Goal: Information Seeking & Learning: Learn about a topic

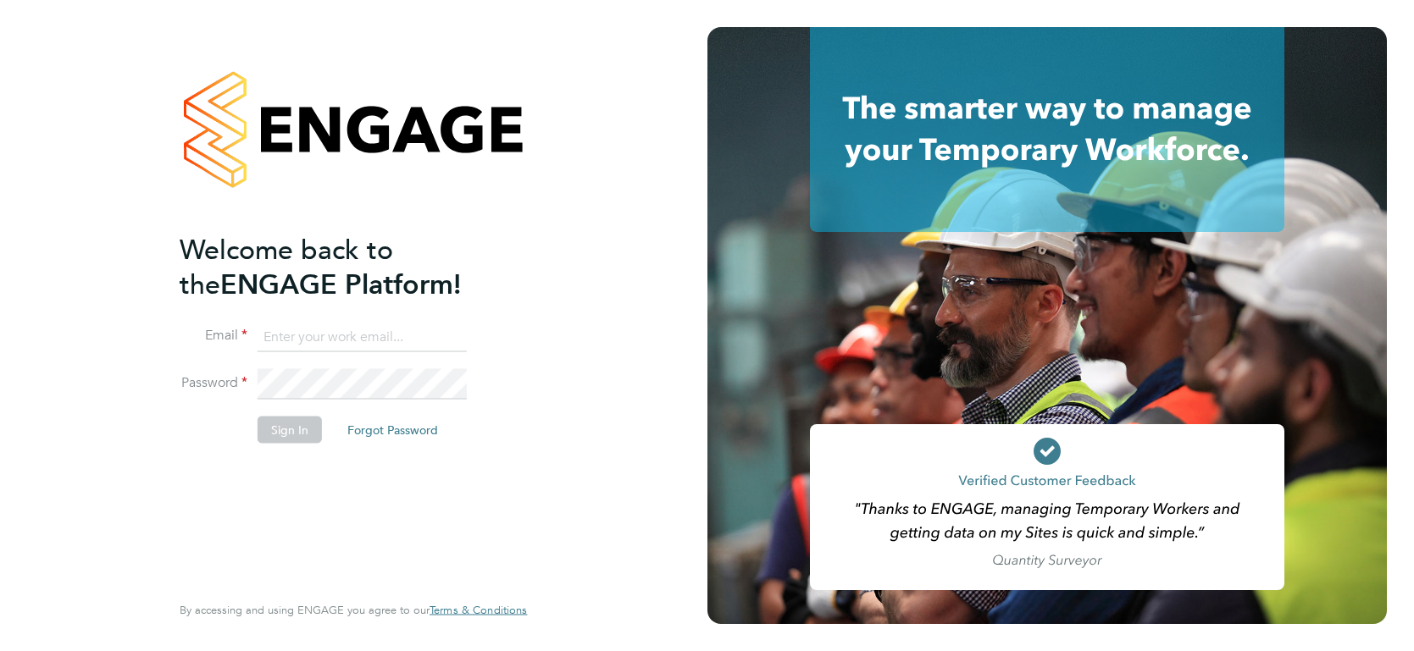
type input "luke.carter@randstadcpe.com"
click at [300, 430] on button "Sign In" at bounding box center [290, 429] width 64 height 27
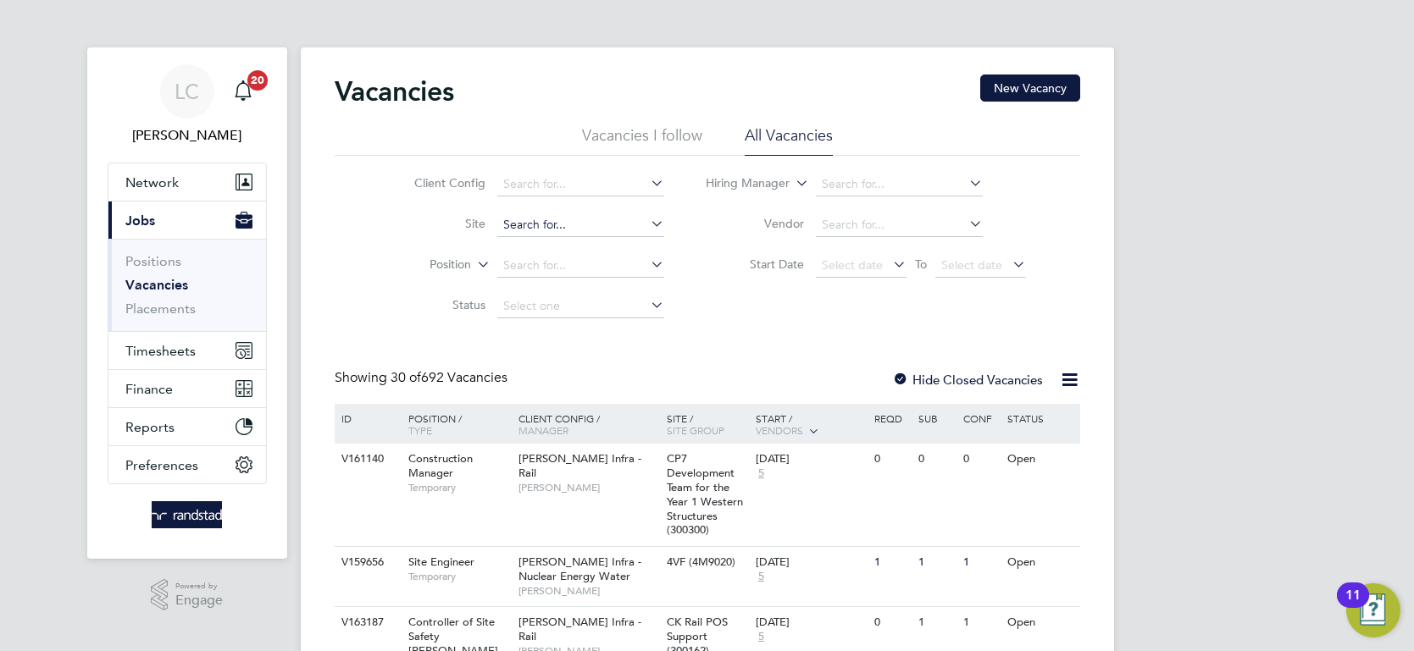
click at [584, 231] on input at bounding box center [580, 225] width 167 height 24
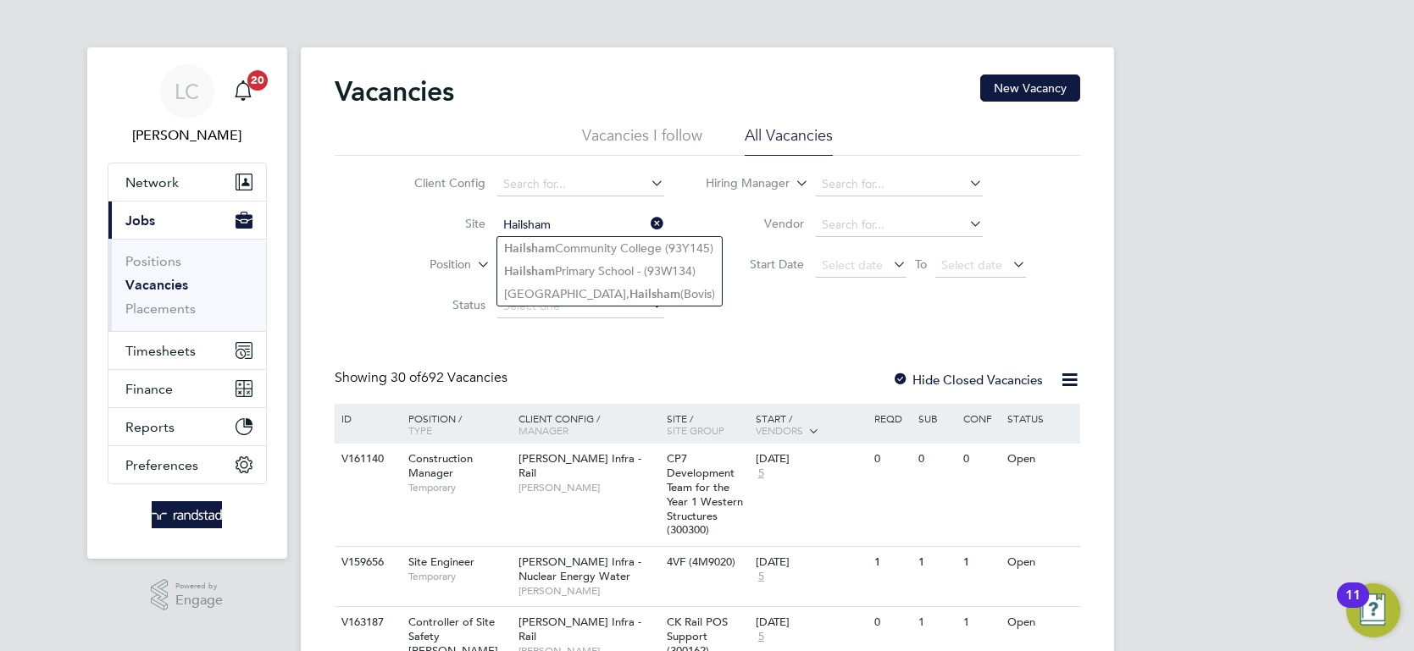
type input "Hailsham"
click at [647, 227] on icon at bounding box center [647, 224] width 0 height 24
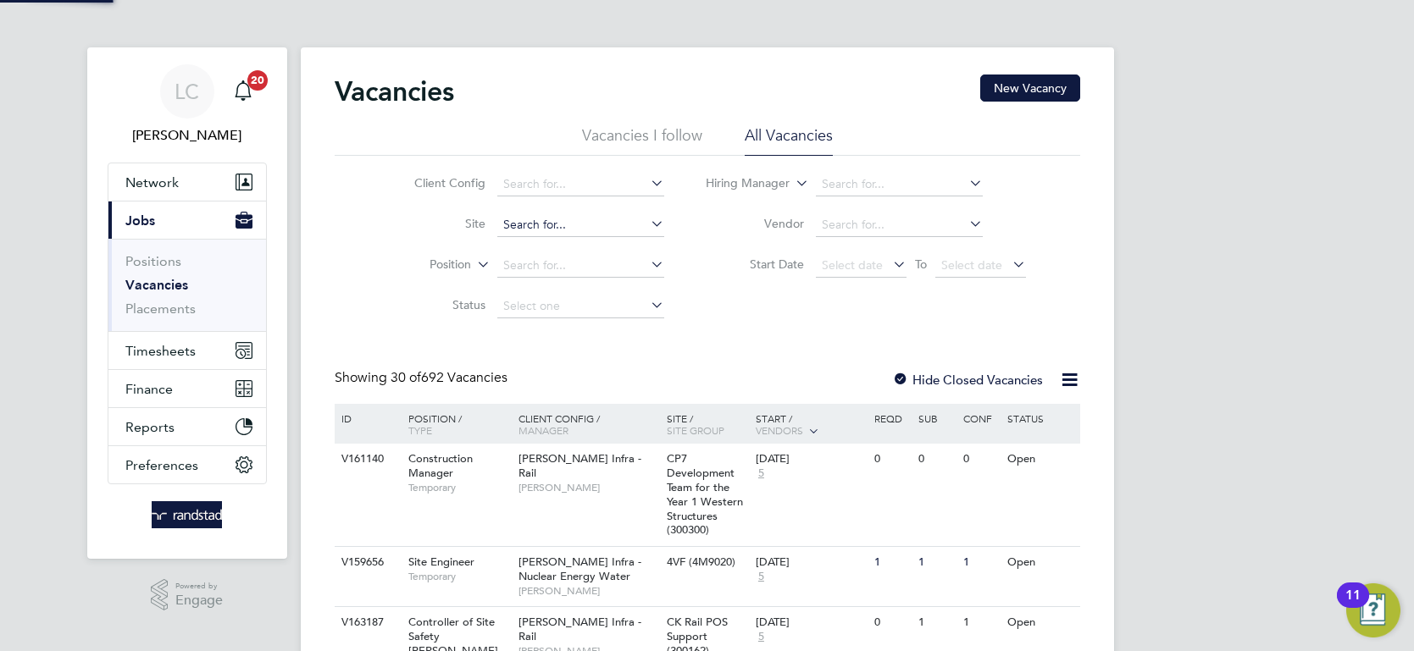
click at [598, 229] on input at bounding box center [580, 225] width 167 height 24
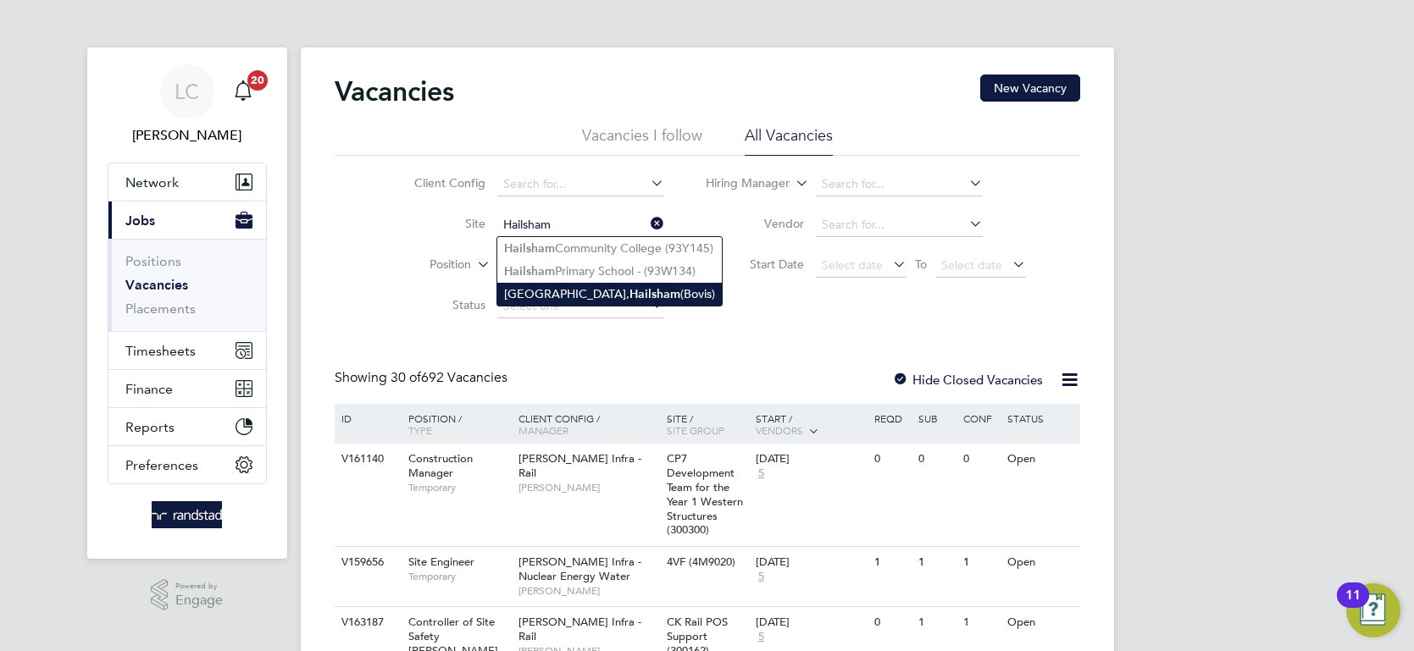
click at [629, 290] on b "Hailsham" at bounding box center [654, 294] width 51 height 14
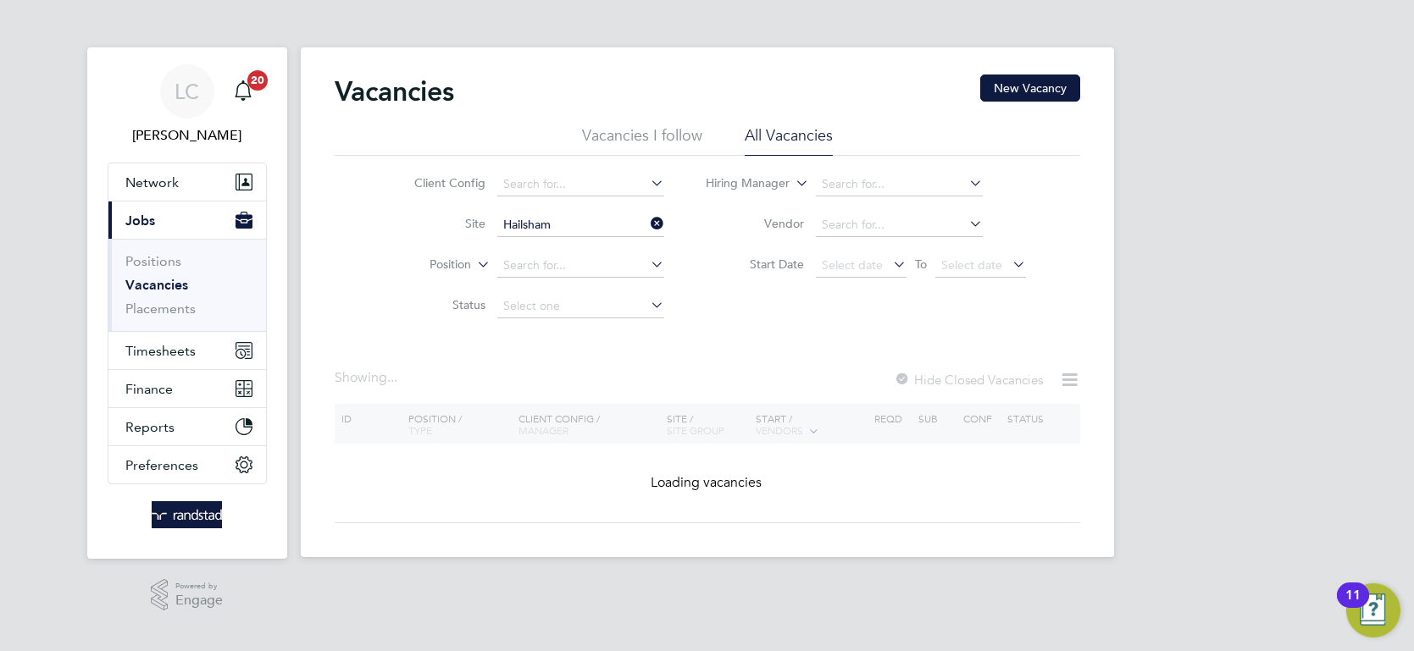
type input "[GEOGRAPHIC_DATA], Hailsham (Bovis)"
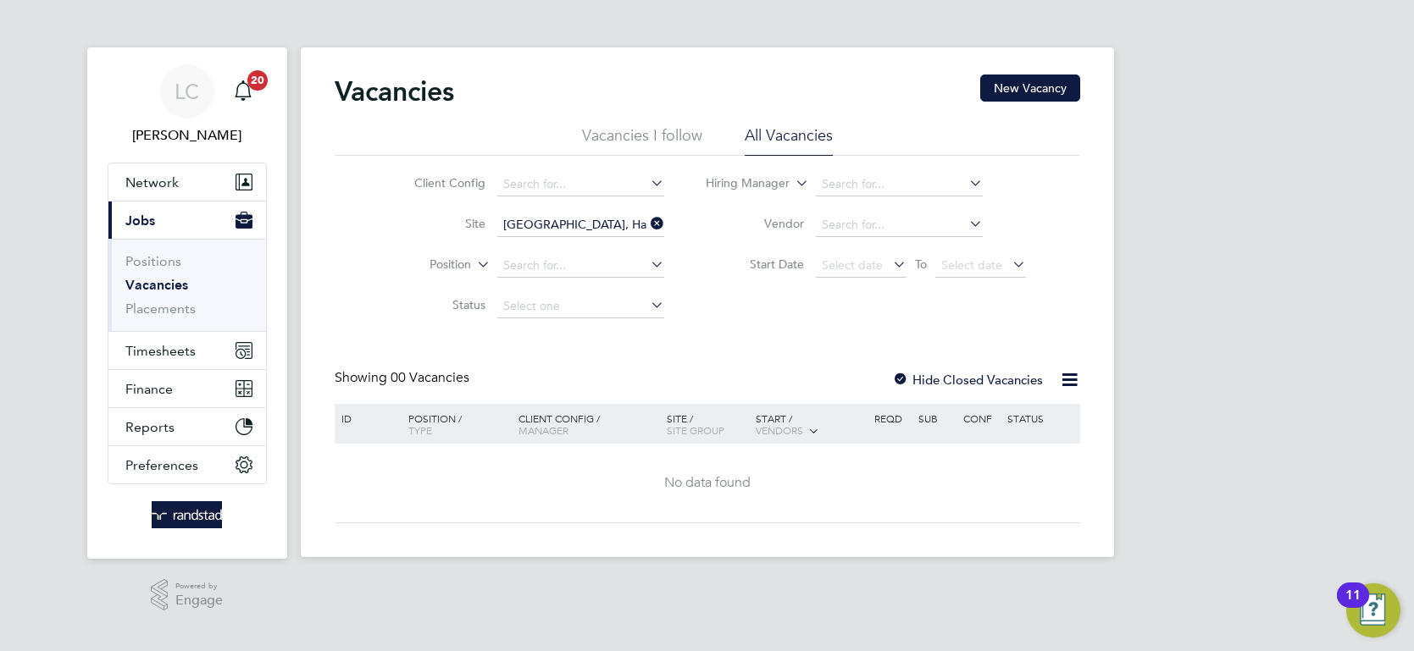
click at [666, 222] on li "Site [GEOGRAPHIC_DATA], [GEOGRAPHIC_DATA] (Bovis)" at bounding box center [526, 225] width 318 height 41
click at [647, 219] on icon at bounding box center [647, 224] width 0 height 24
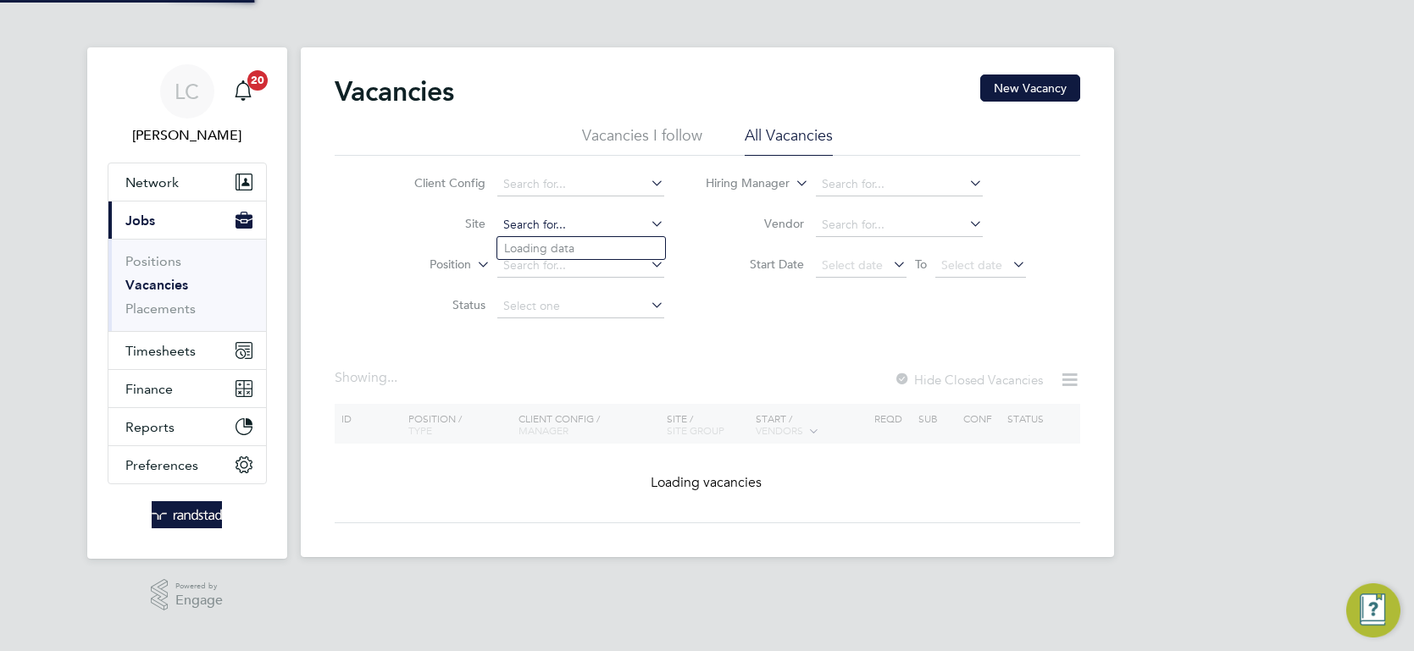
click at [620, 224] on input at bounding box center [580, 225] width 167 height 24
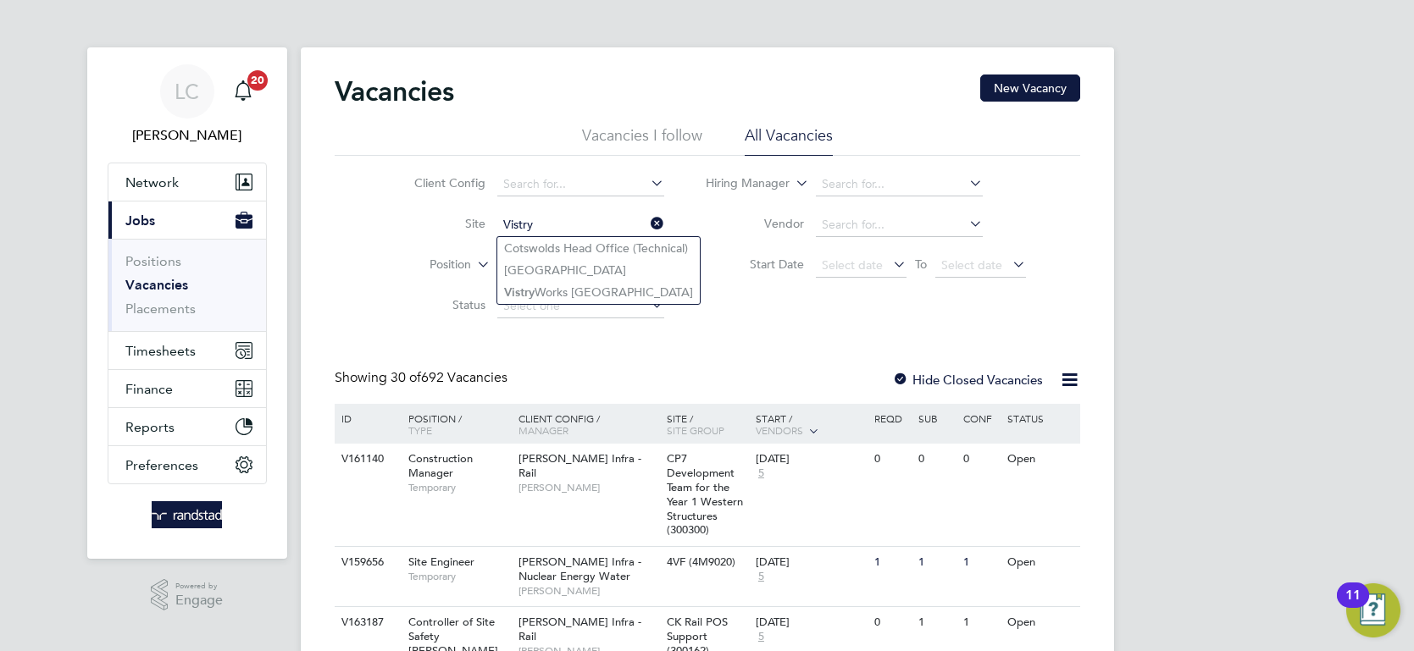
type input "Vistry"
click at [647, 224] on icon at bounding box center [647, 224] width 0 height 24
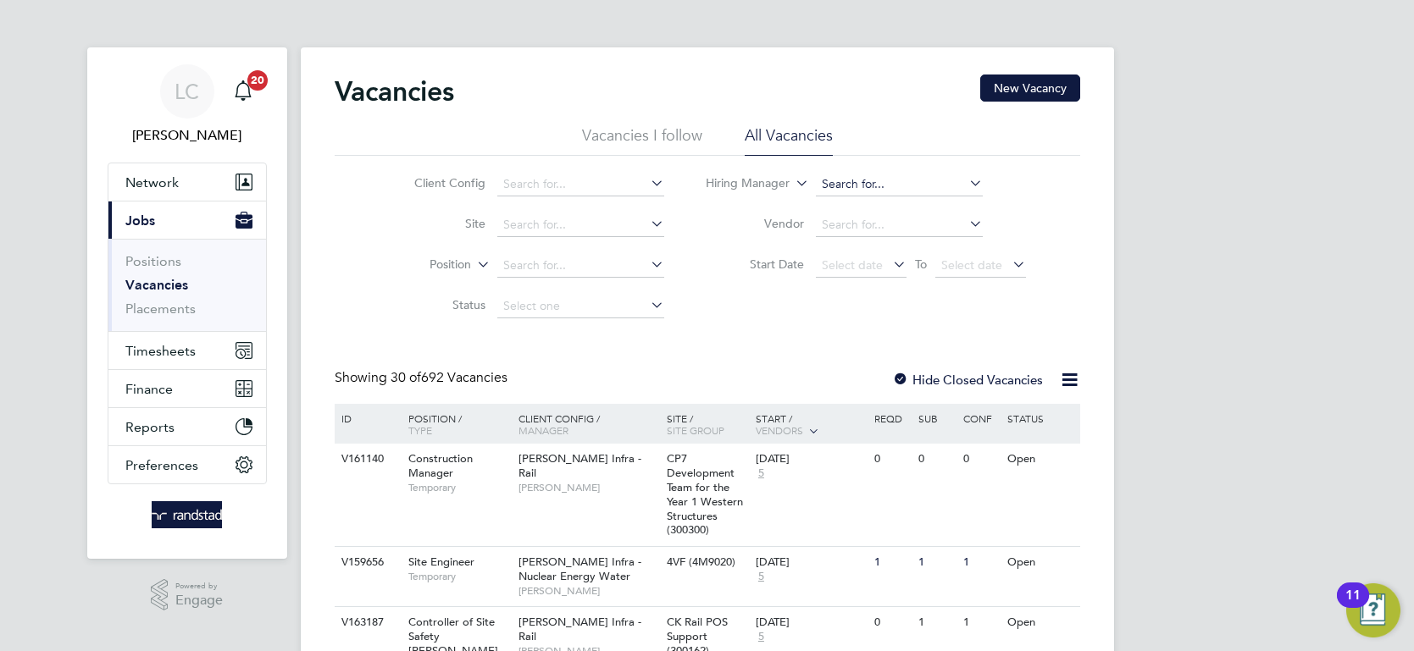
click at [905, 190] on input at bounding box center [899, 185] width 167 height 24
type input "P"
click at [792, 293] on div "Client Config Site Position Status Hiring Manager Vendor Start Date Select date…" at bounding box center [707, 241] width 745 height 171
click at [833, 230] on input at bounding box center [899, 225] width 167 height 24
type input "v"
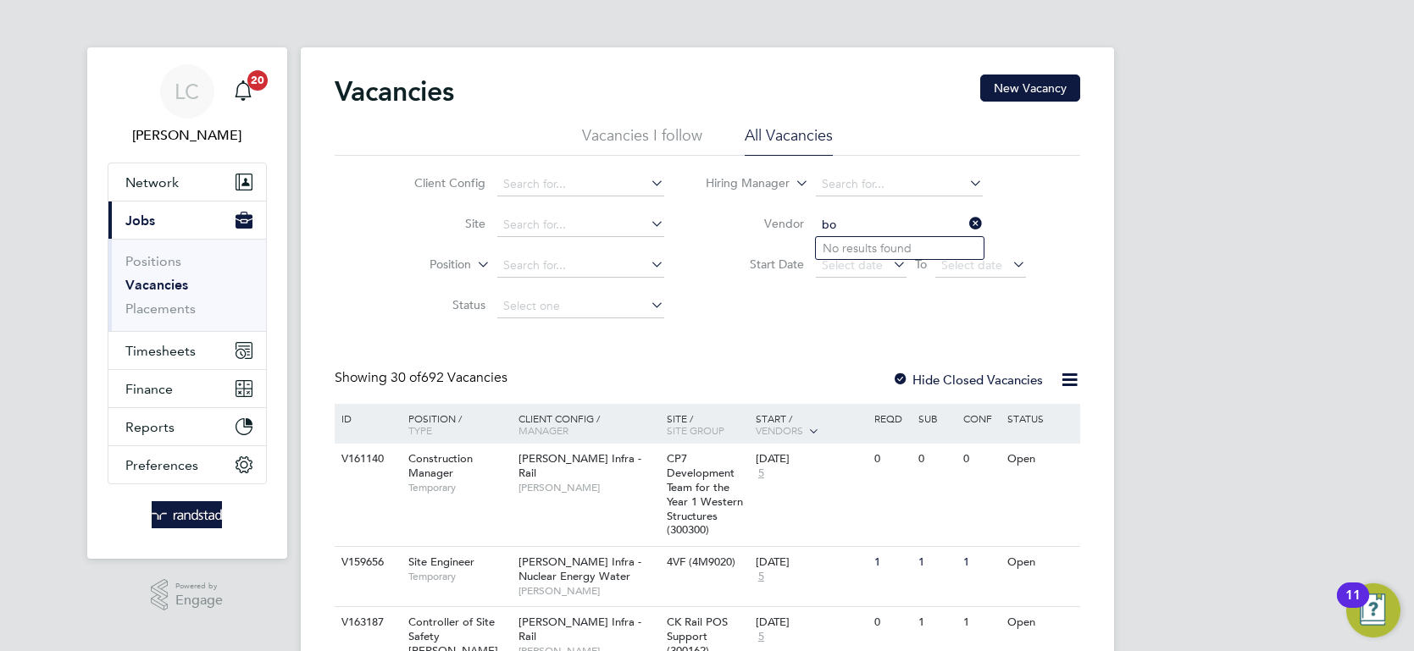
type input "b"
click at [798, 305] on div "Client Config Site Position Status Hiring Manager Vendor Start Date Select date…" at bounding box center [707, 241] width 745 height 171
click at [591, 294] on li "Status" at bounding box center [526, 306] width 318 height 41
click at [647, 180] on icon at bounding box center [647, 183] width 0 height 24
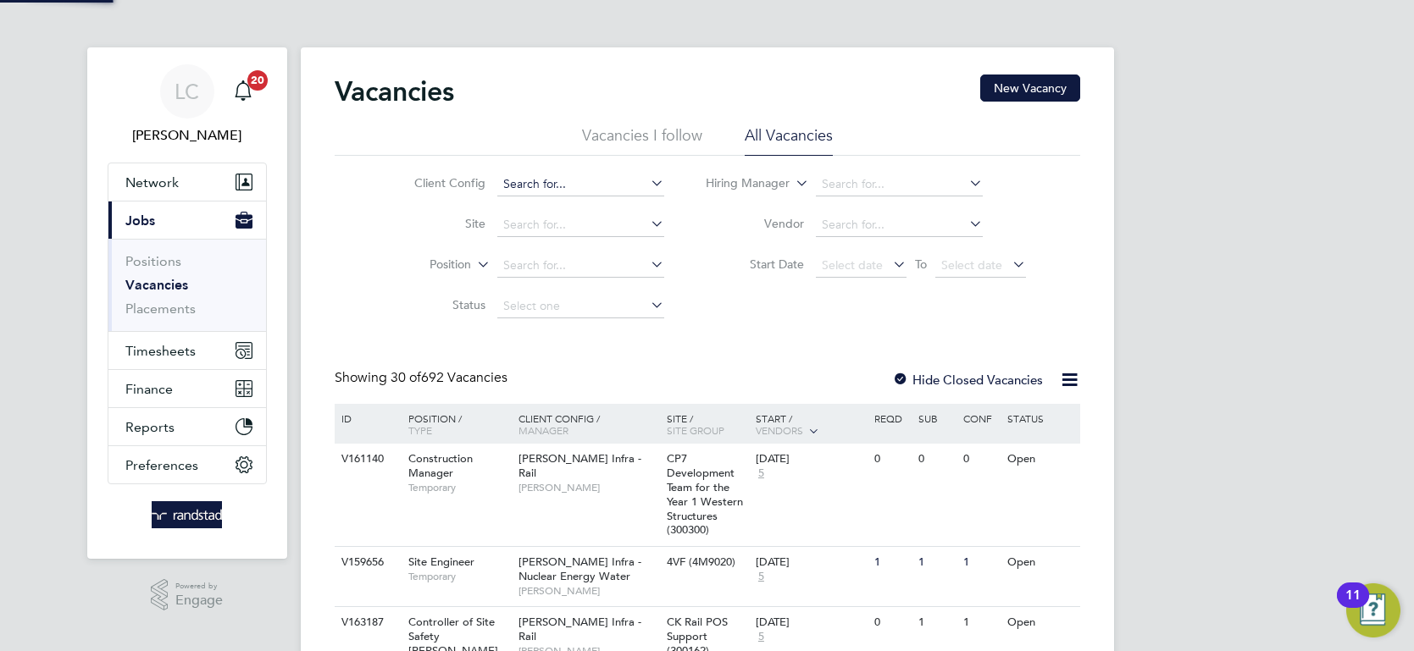
click at [557, 181] on input at bounding box center [580, 185] width 167 height 24
click at [558, 200] on li "Vistry Homes" at bounding box center [581, 208] width 168 height 23
type input "Vistry Homes"
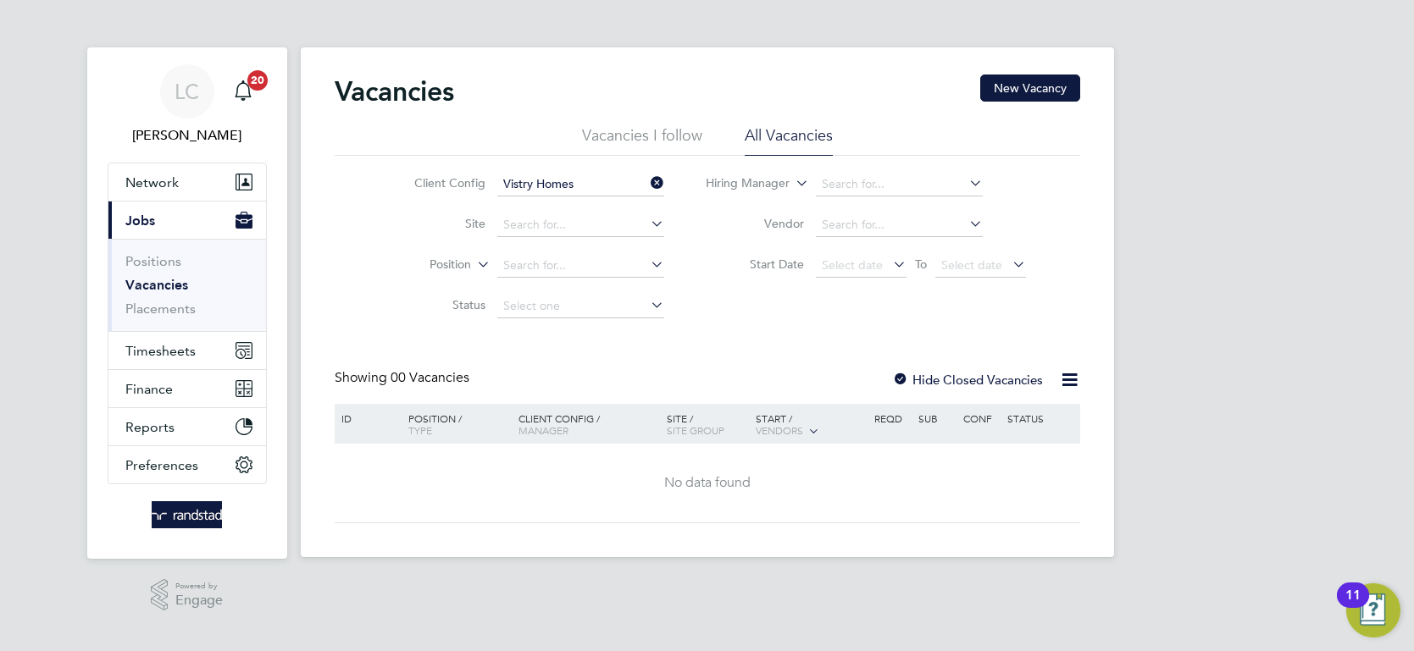
click at [917, 381] on label "Hide Closed Vacancies" at bounding box center [967, 380] width 151 height 16
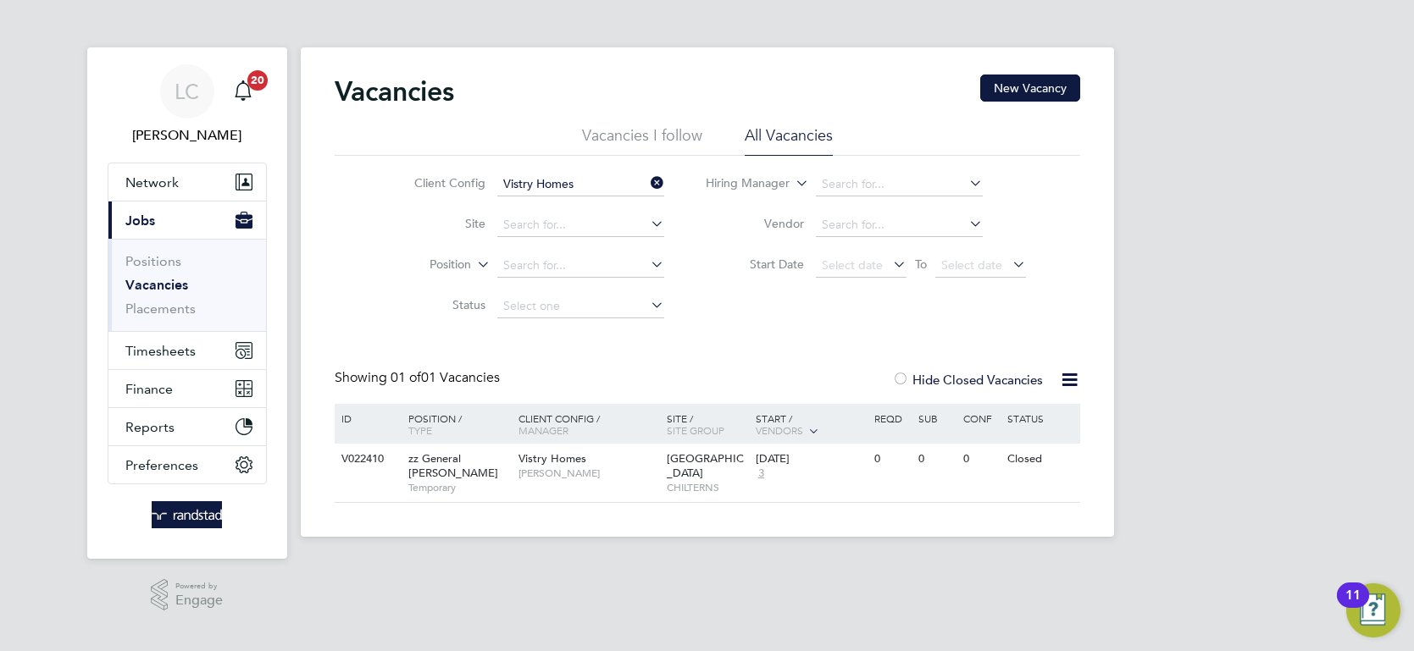
click at [917, 381] on label "Hide Closed Vacancies" at bounding box center [967, 380] width 151 height 16
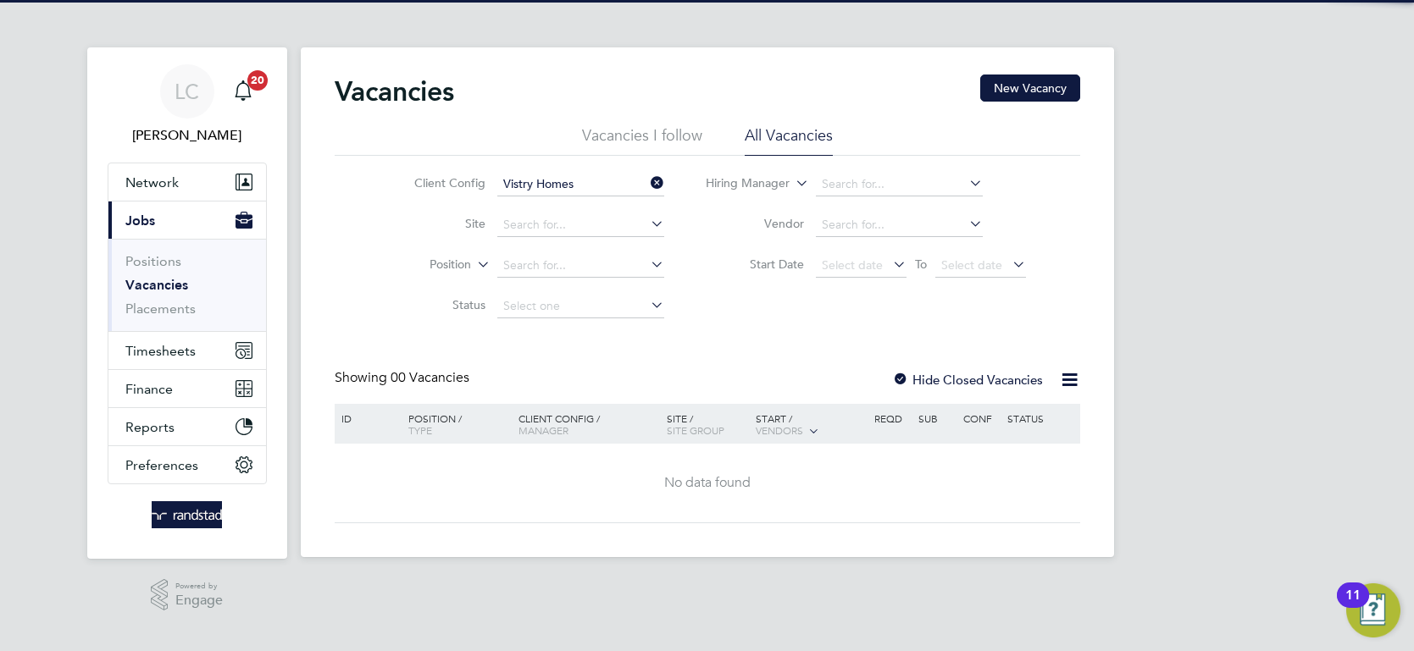
click at [917, 381] on label "Hide Closed Vacancies" at bounding box center [967, 380] width 151 height 16
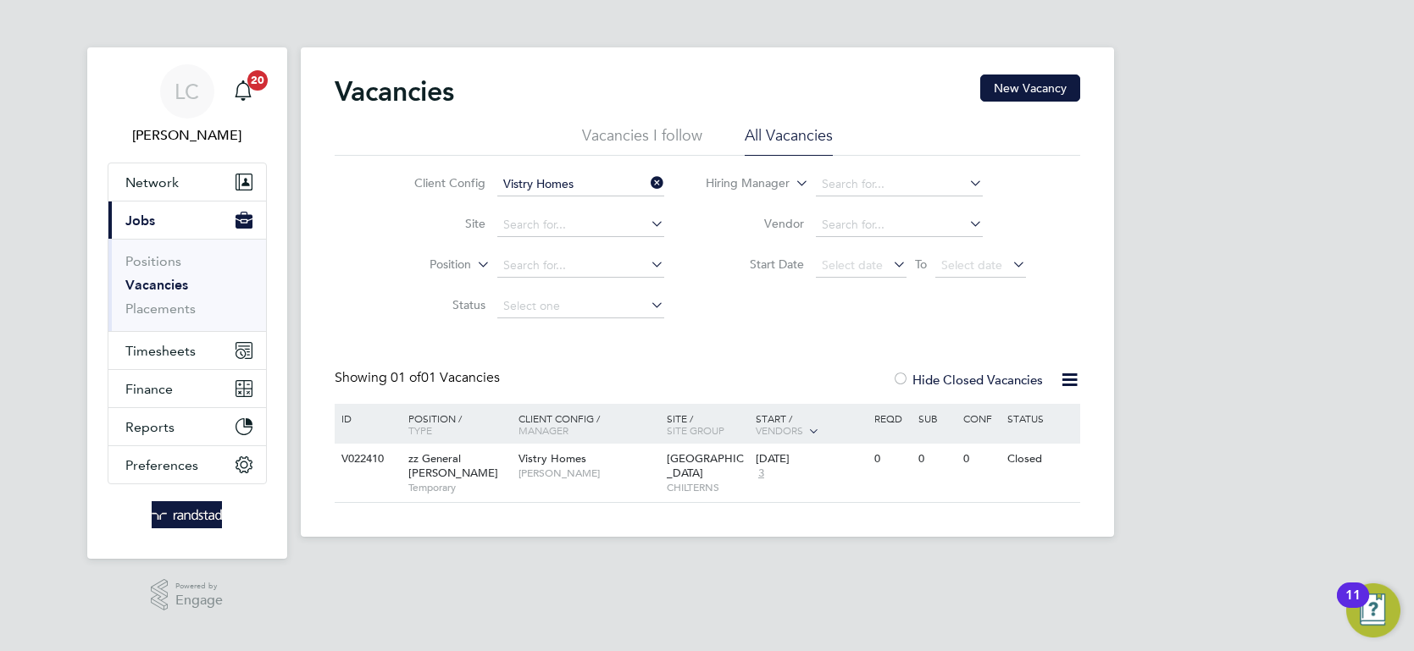
click at [917, 381] on label "Hide Closed Vacancies" at bounding box center [967, 380] width 151 height 16
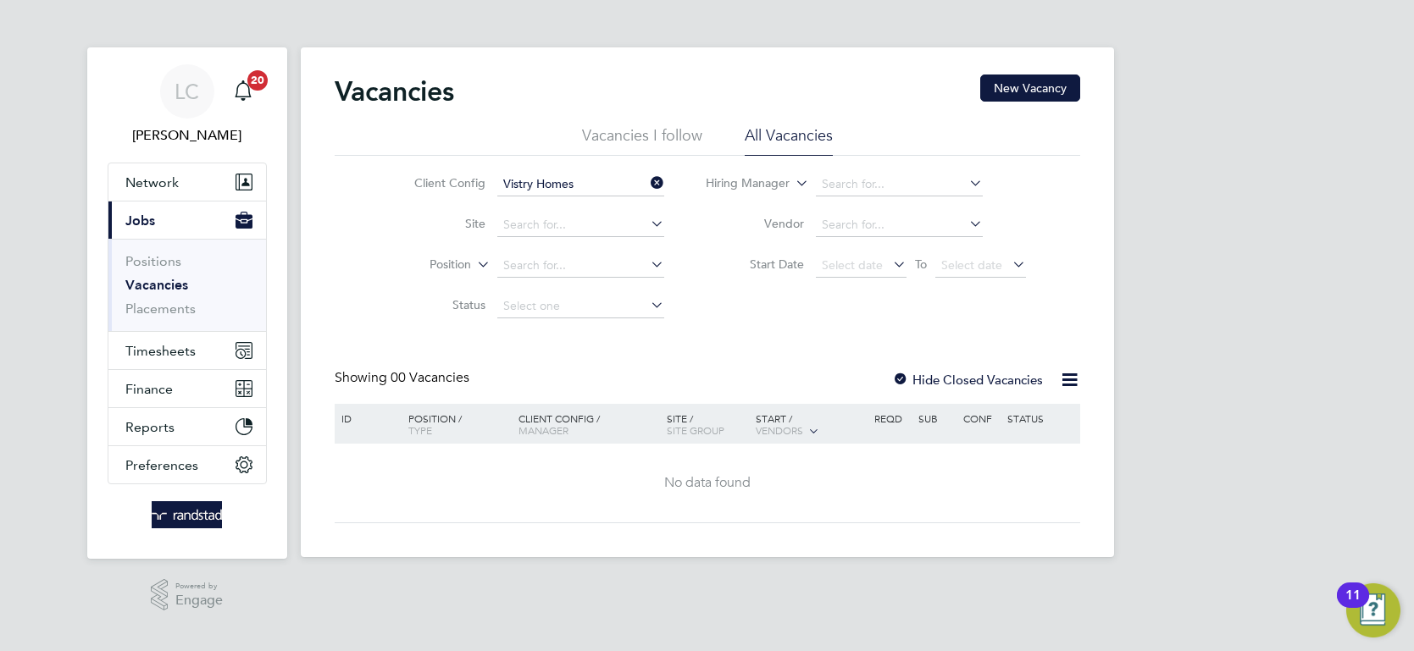
click at [647, 182] on icon at bounding box center [647, 183] width 0 height 24
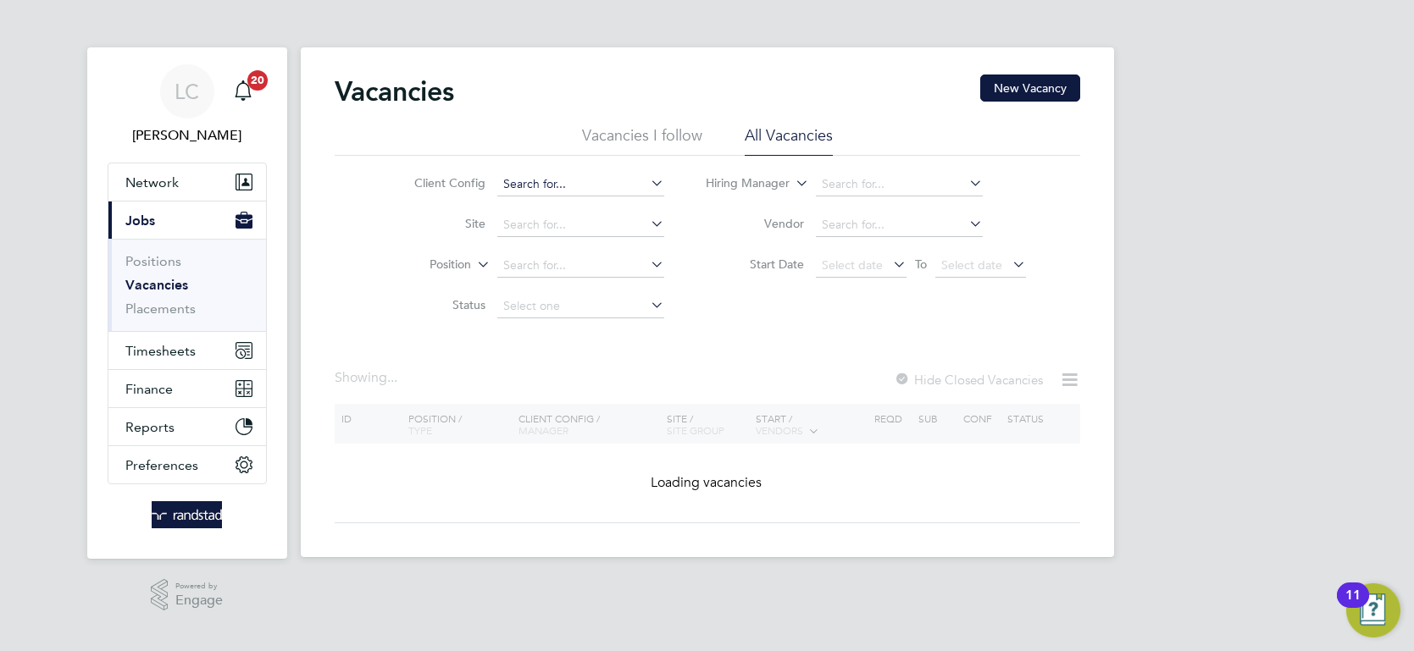
click at [580, 190] on input at bounding box center [580, 185] width 167 height 24
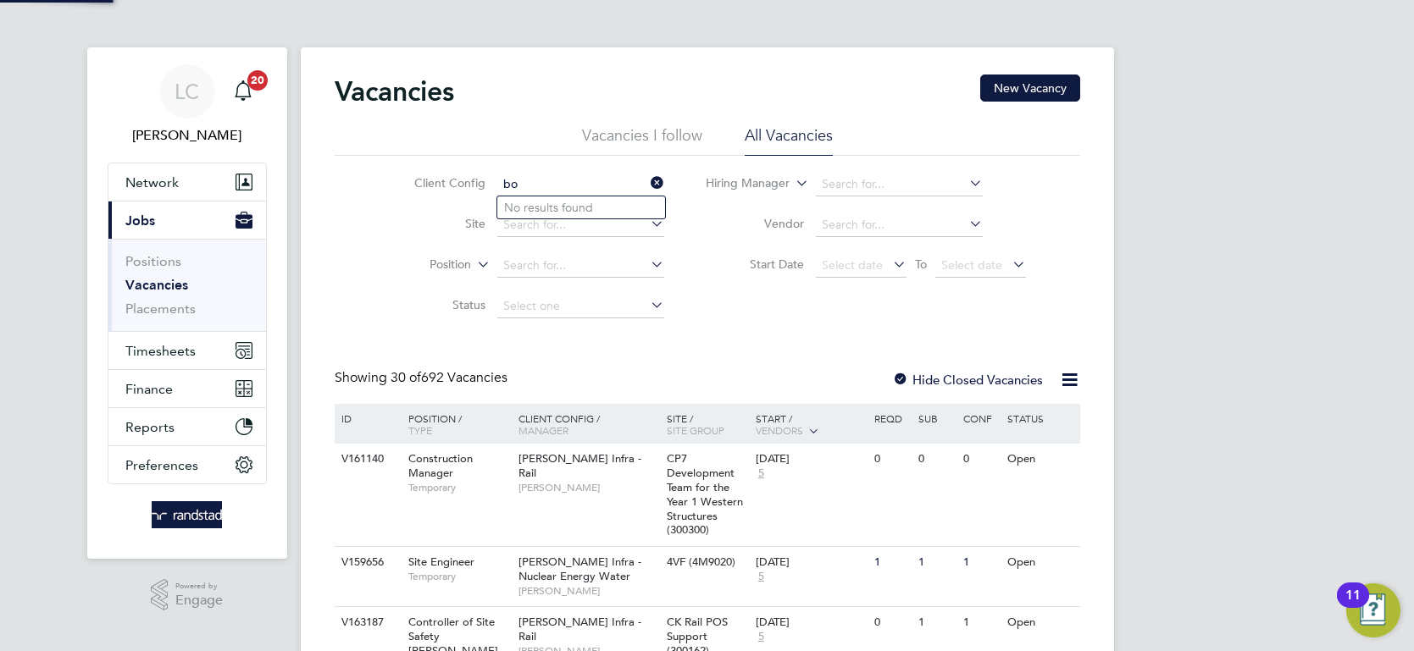
type input "b"
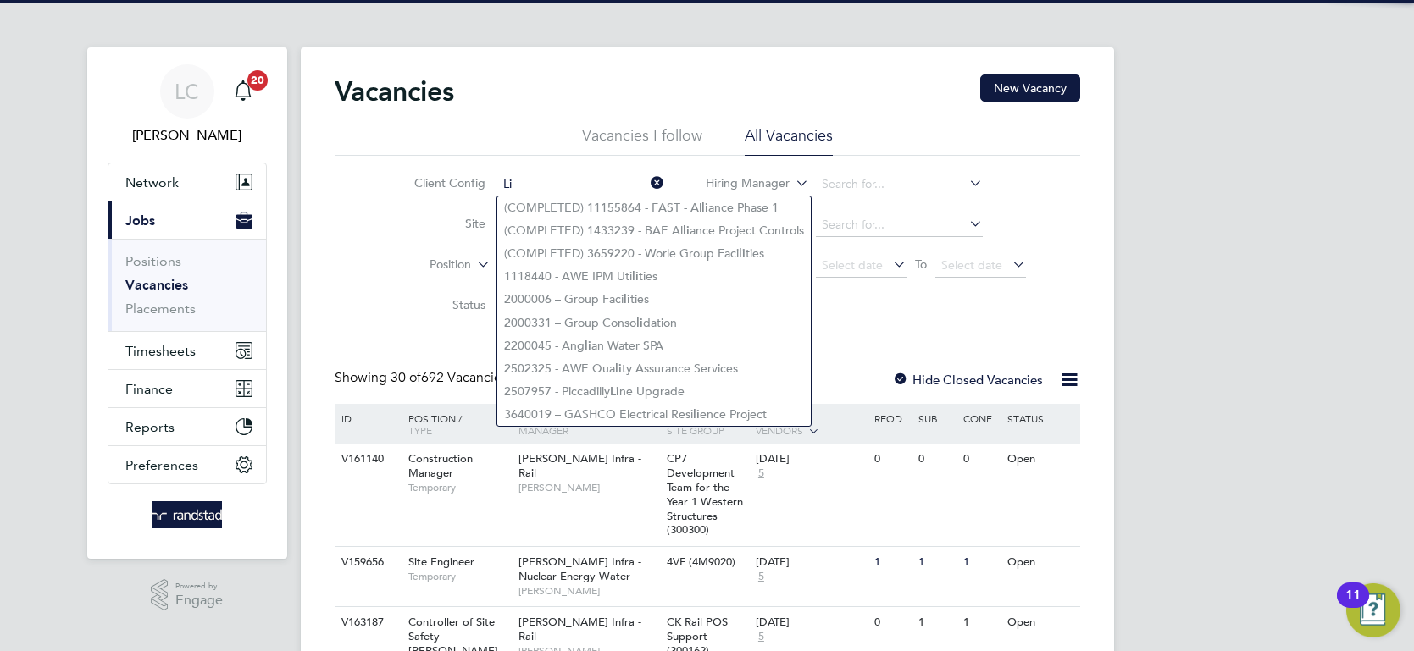
type input "L"
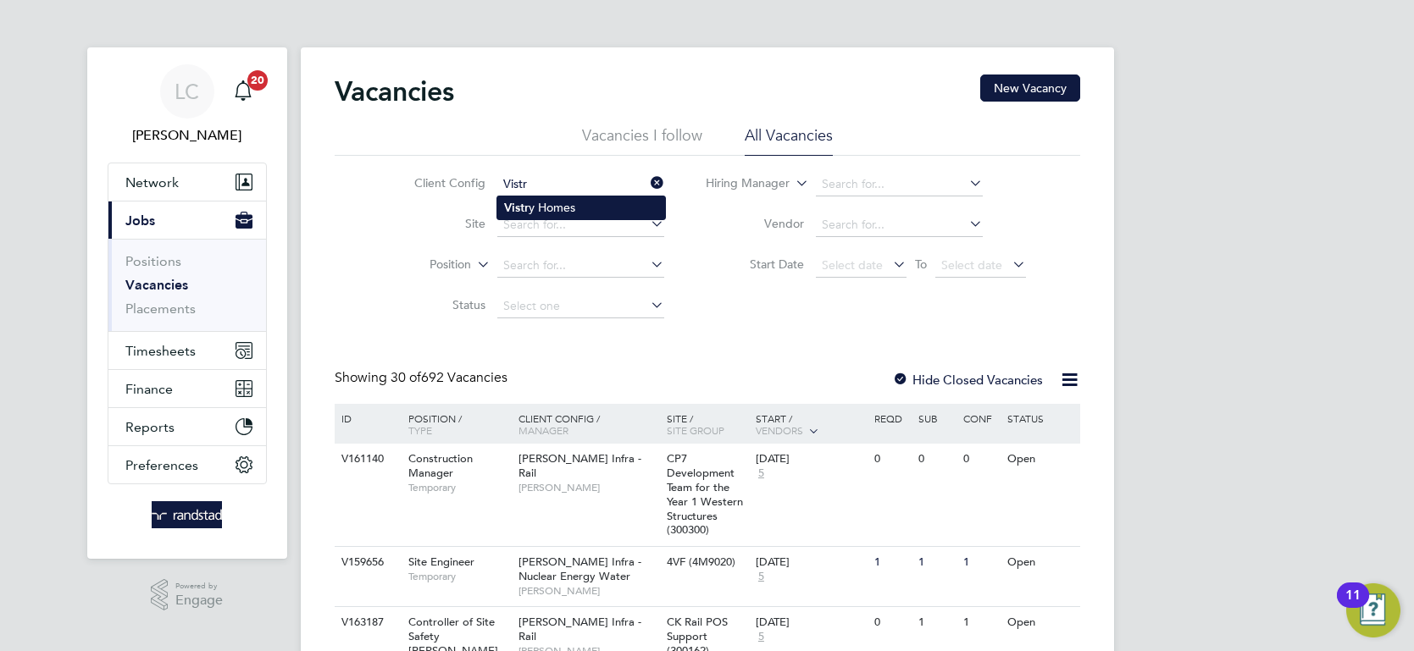
click at [579, 202] on li "Vistr y Homes" at bounding box center [581, 208] width 168 height 23
type input "Vistry Homes"
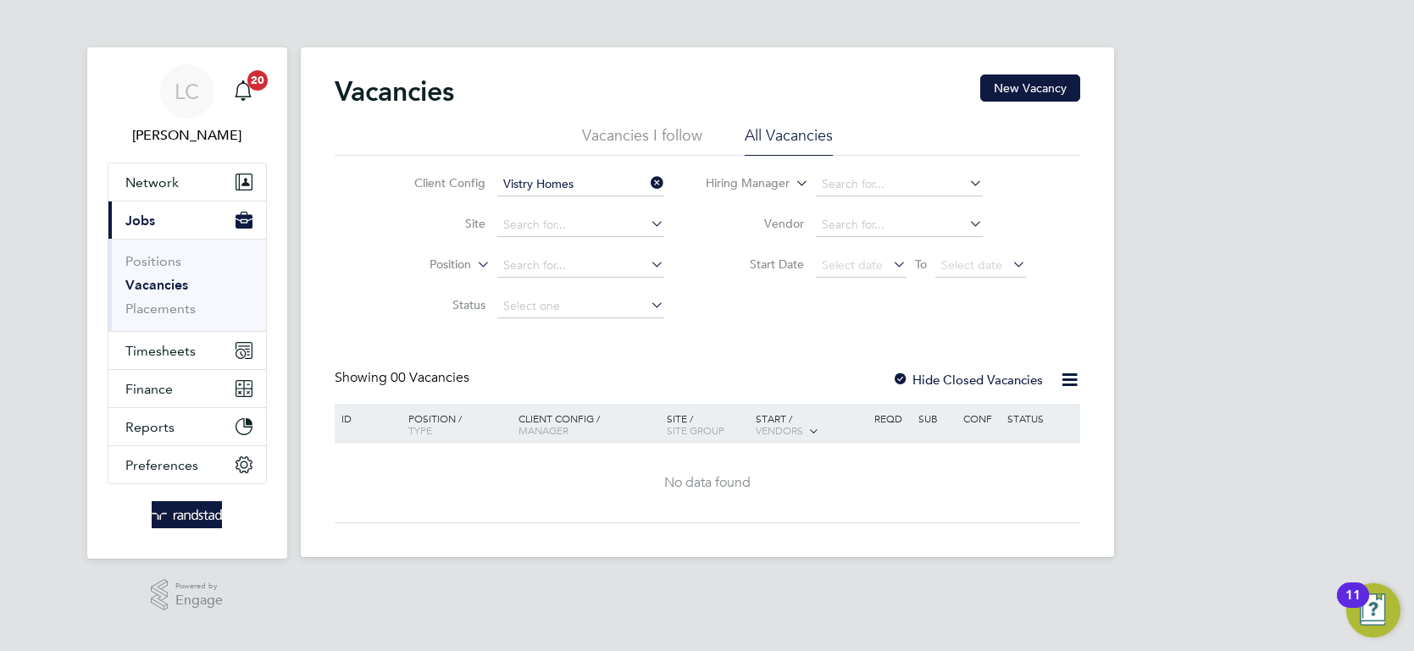
click at [647, 179] on icon at bounding box center [647, 183] width 0 height 24
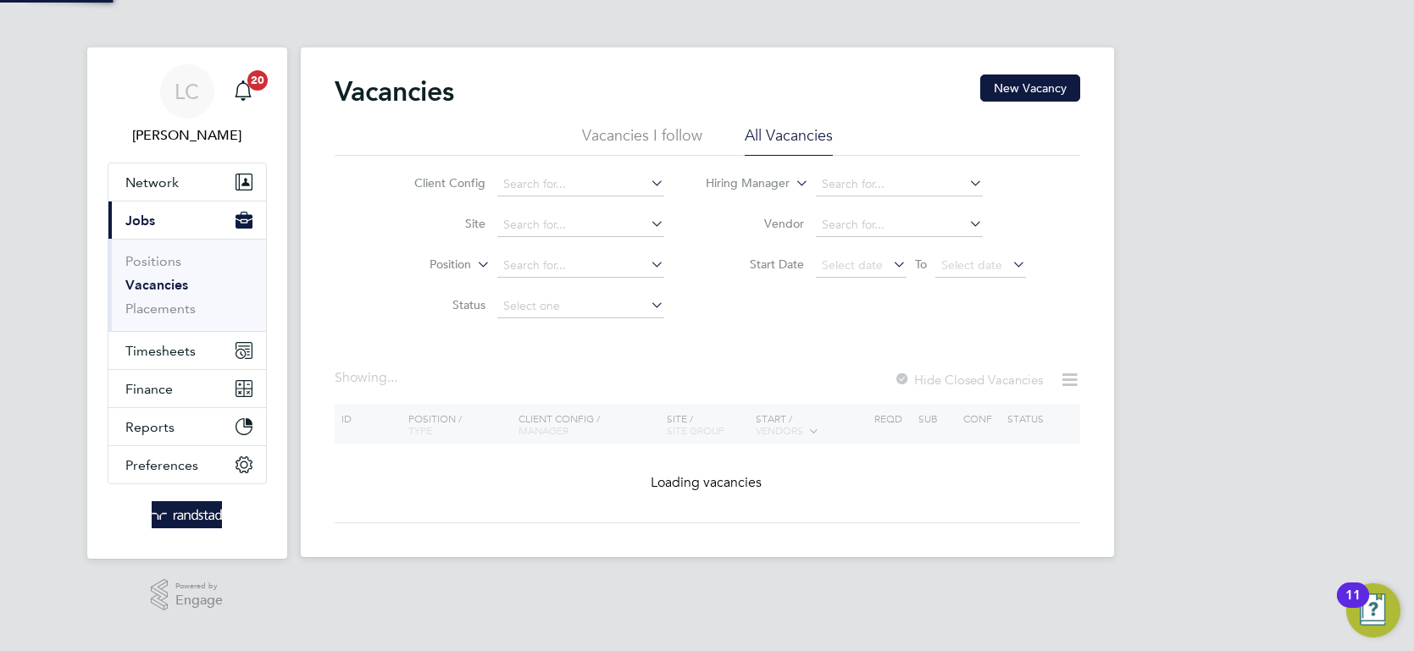
click at [474, 265] on icon at bounding box center [474, 259] width 0 height 15
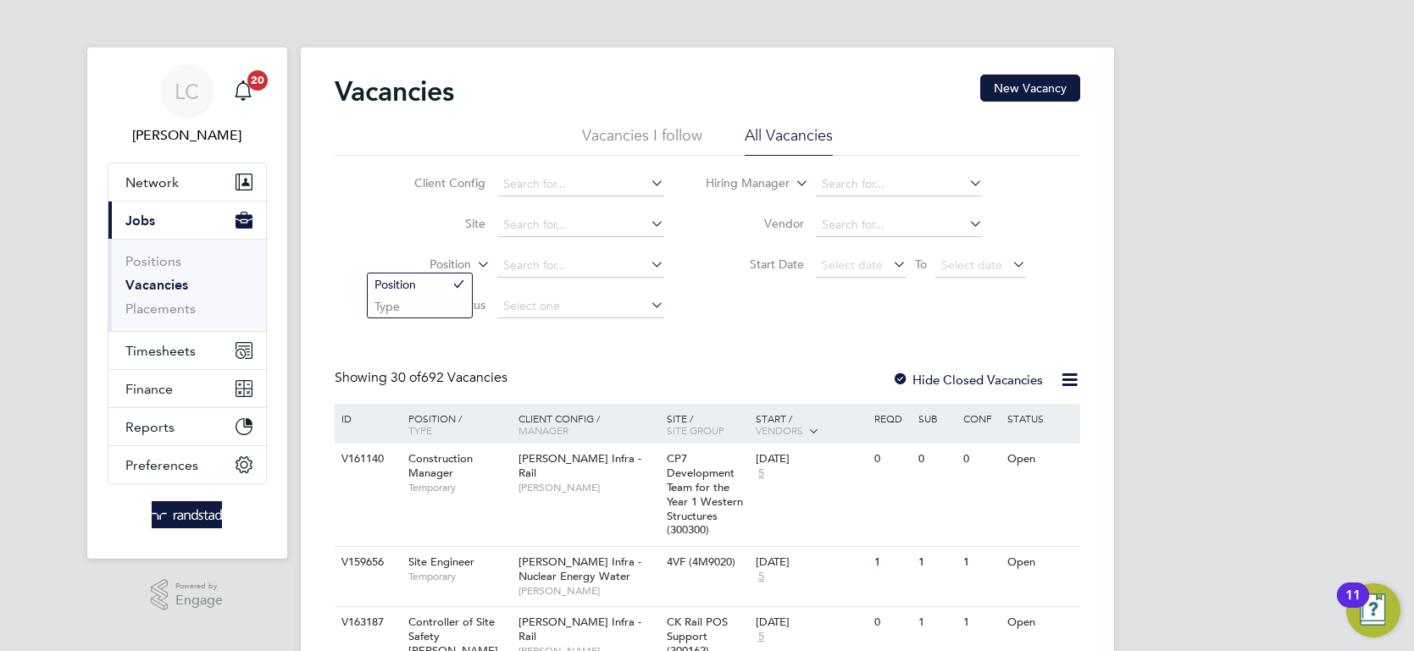
click at [474, 265] on icon at bounding box center [474, 259] width 0 height 15
click at [547, 262] on input at bounding box center [580, 266] width 167 height 24
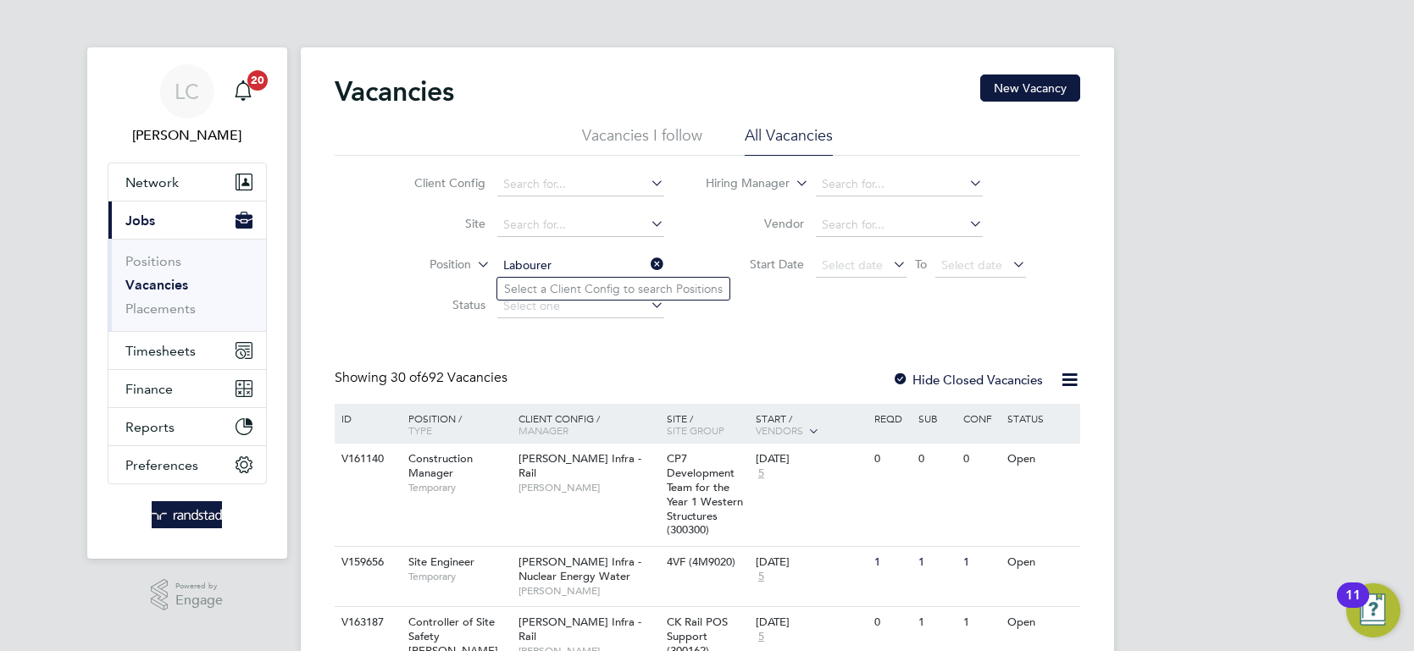
type input "Labourer"
click at [410, 308] on label "Status" at bounding box center [436, 304] width 97 height 15
click at [561, 264] on input at bounding box center [580, 266] width 167 height 24
click at [505, 311] on input at bounding box center [580, 307] width 167 height 24
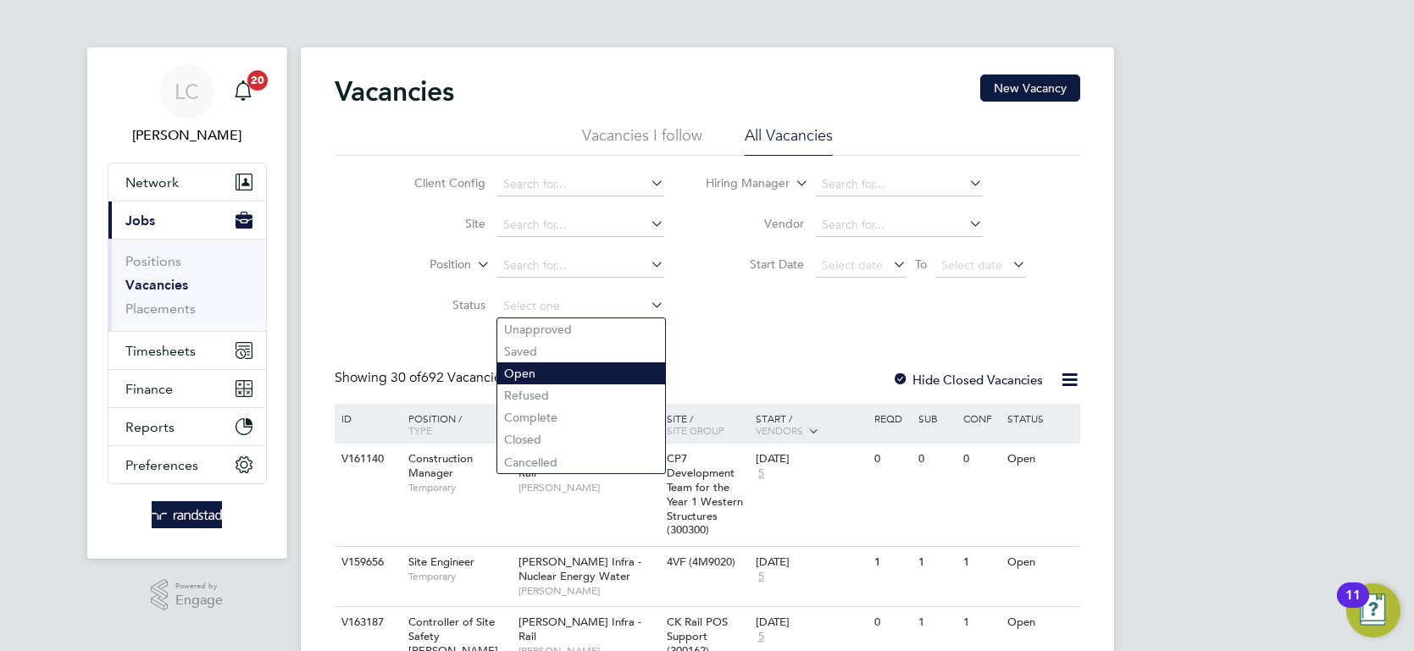
click at [551, 373] on li "Open" at bounding box center [581, 374] width 168 height 22
type input "Open"
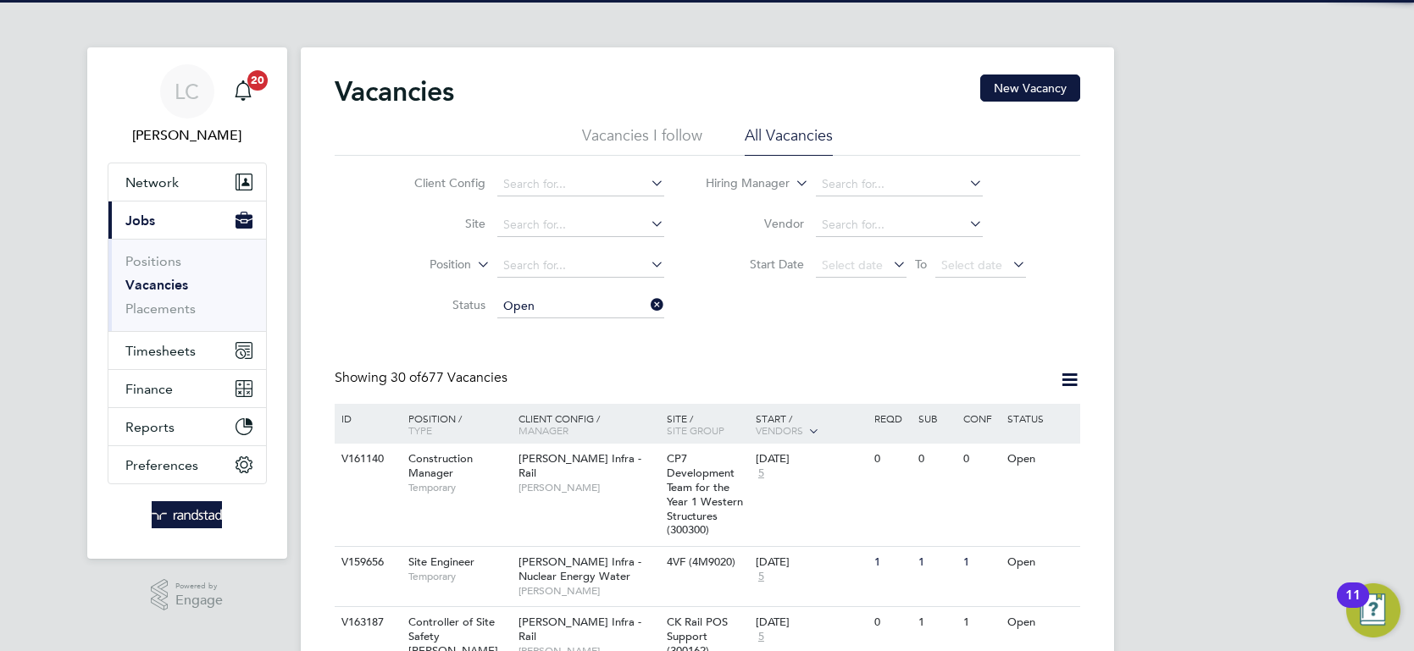
click at [647, 265] on icon at bounding box center [647, 264] width 0 height 24
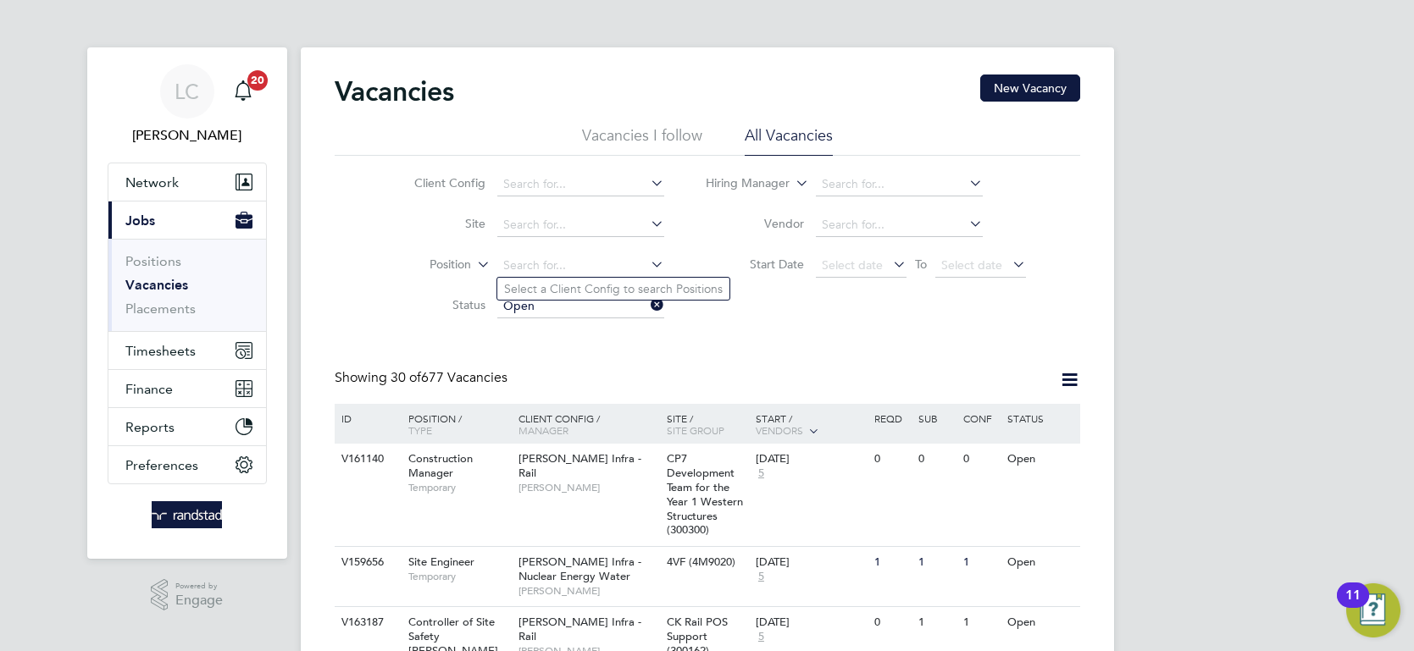
click at [647, 265] on icon at bounding box center [647, 264] width 0 height 24
click at [885, 269] on span "Select date" at bounding box center [861, 266] width 91 height 23
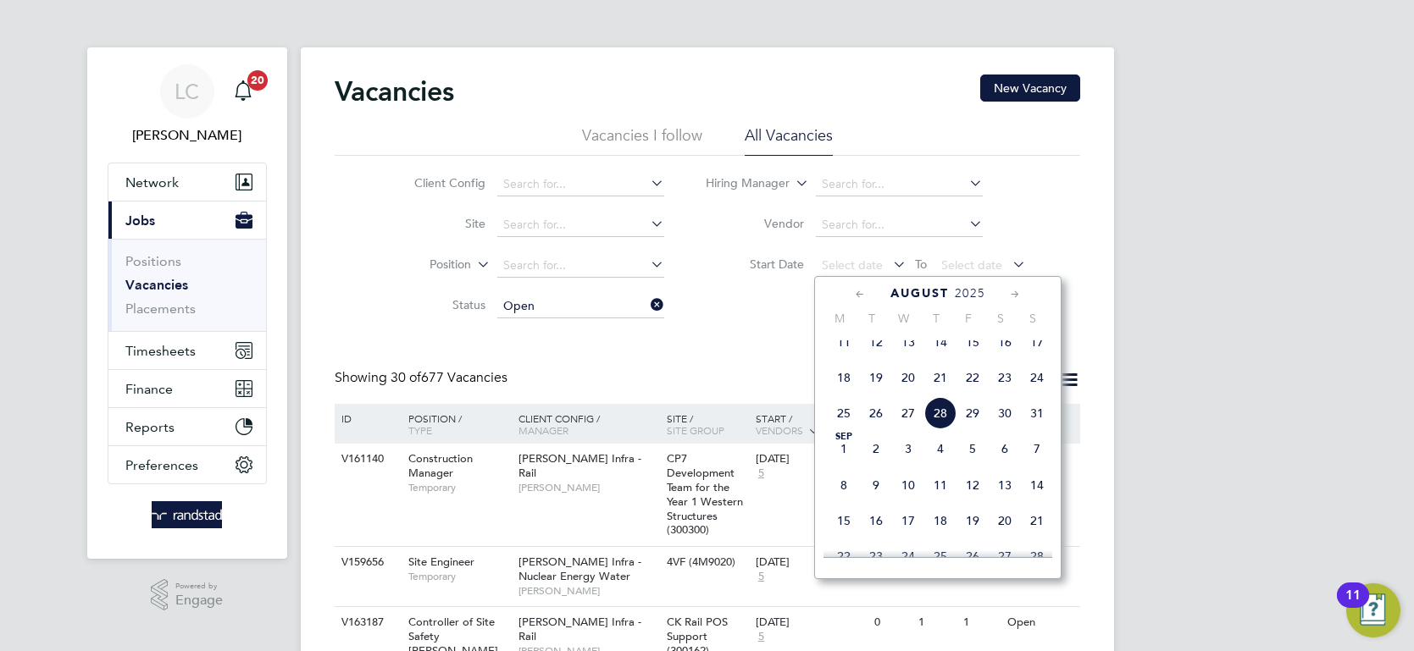
click at [842, 388] on span "18" at bounding box center [844, 378] width 32 height 32
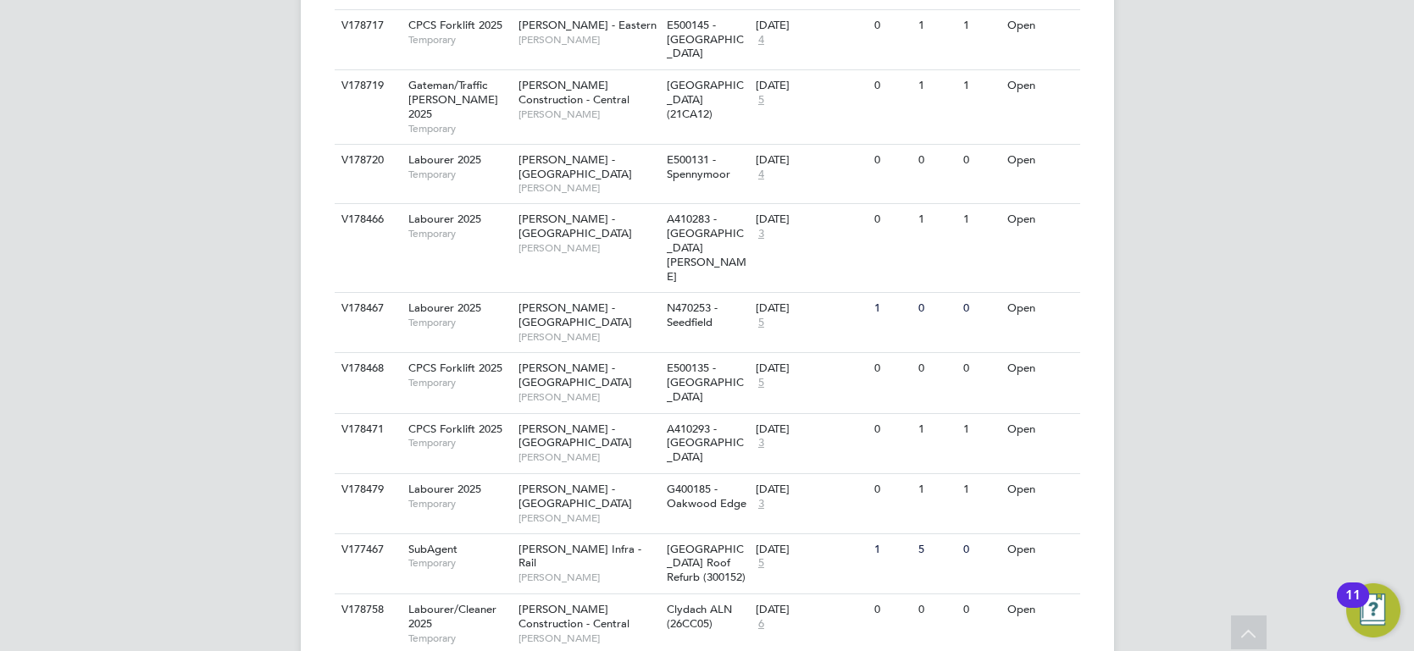
scroll to position [1670, 0]
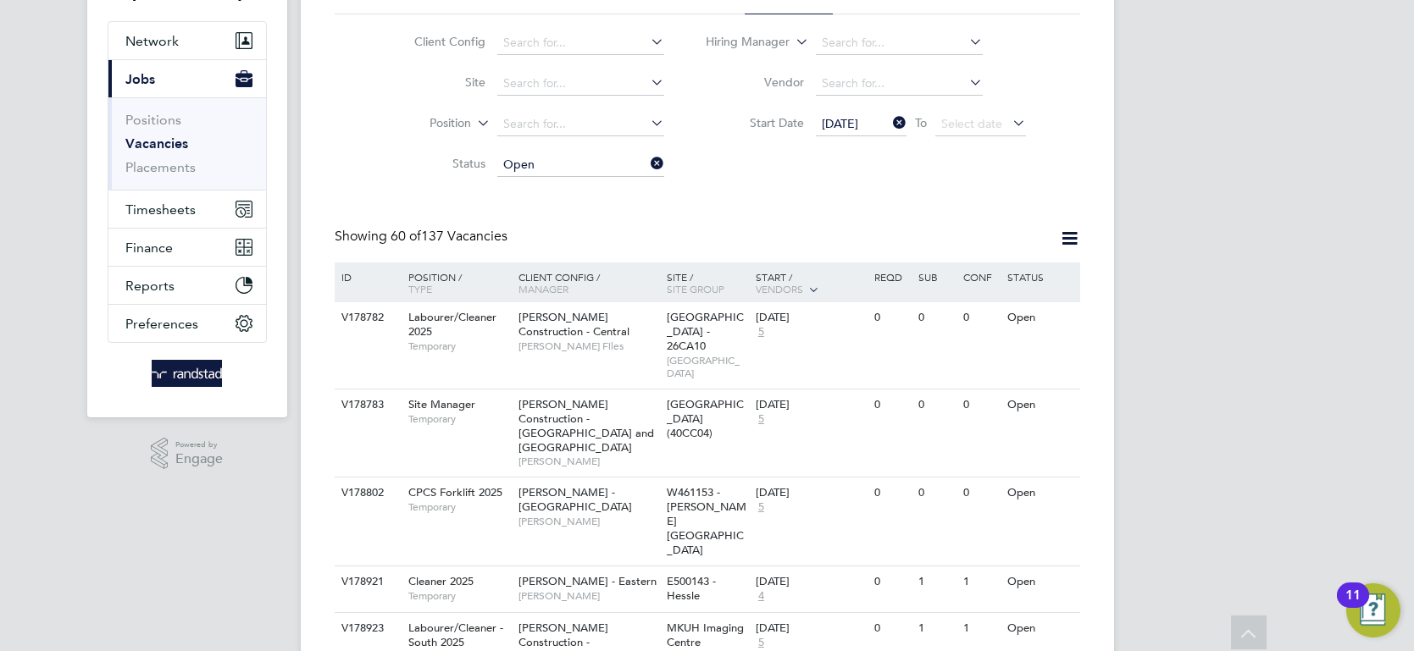
scroll to position [0, 0]
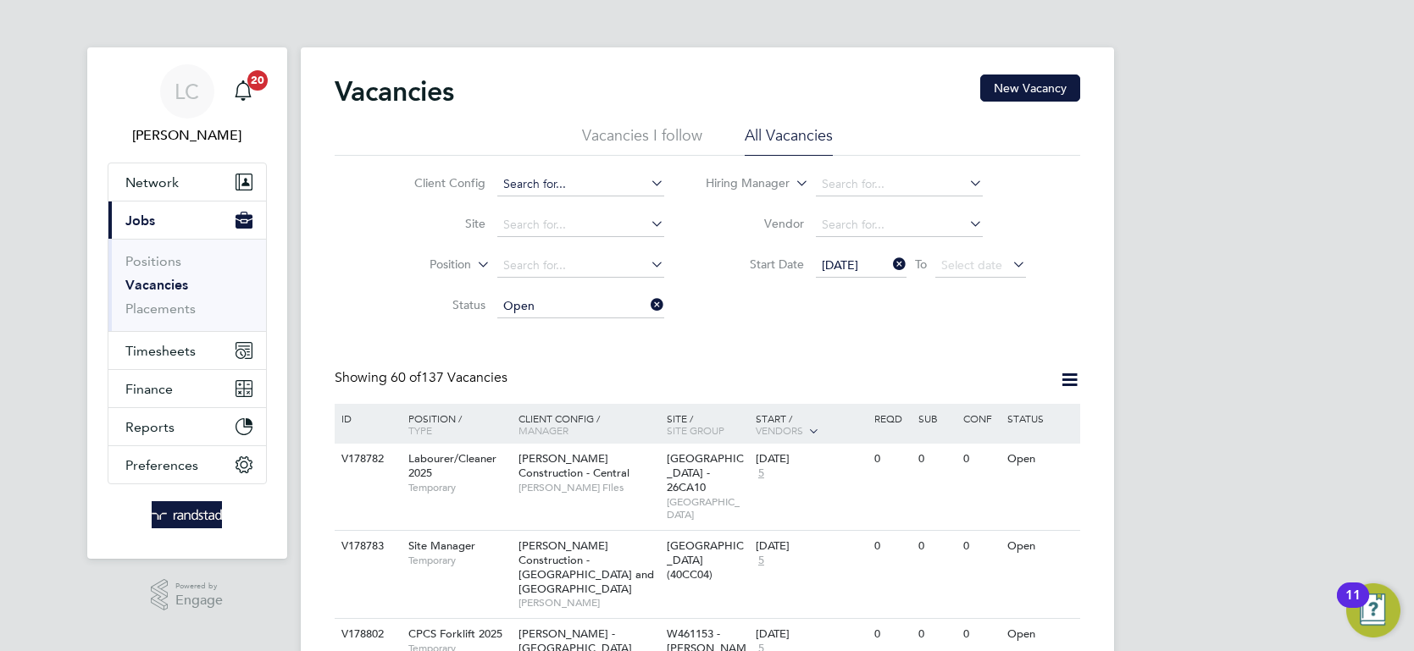
click at [559, 185] on input at bounding box center [580, 185] width 167 height 24
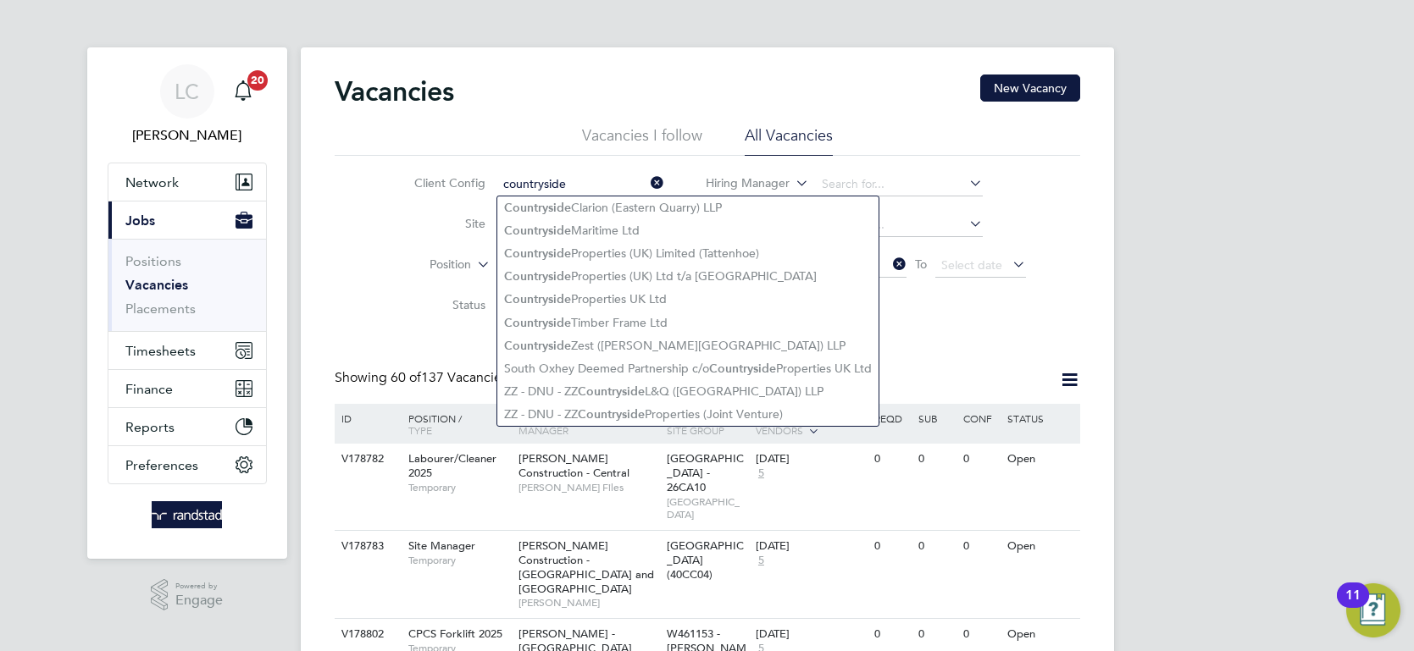
type input "Countryside Clarion (Eastern Quarry) LLP"
